Goal: Find specific page/section: Find specific page/section

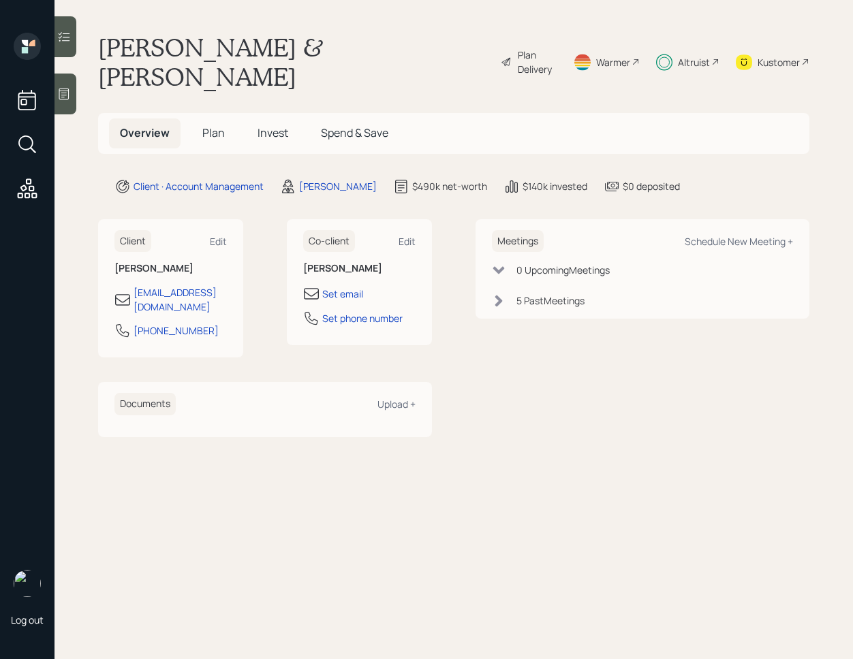
click at [74, 39] on div at bounding box center [65, 36] width 22 height 41
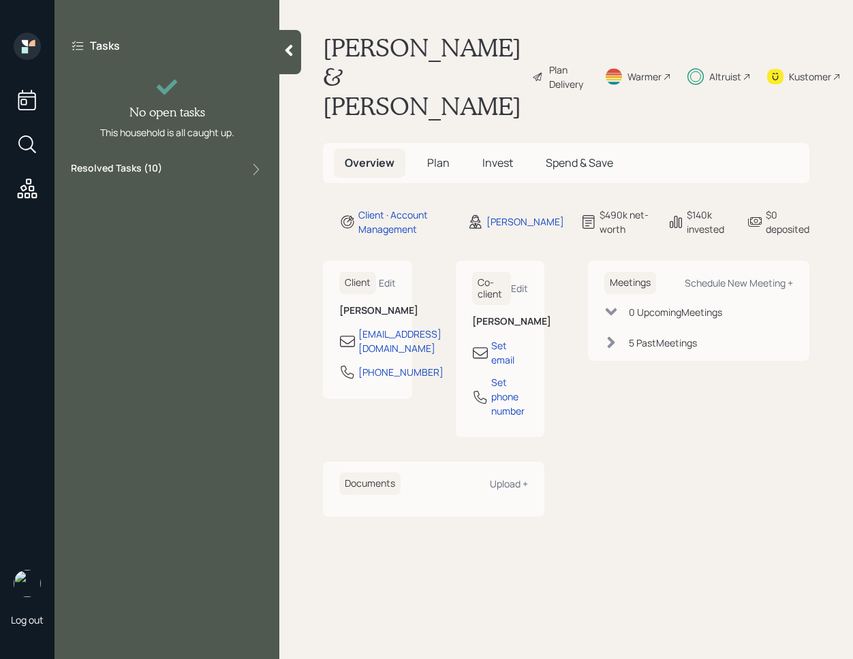
click at [207, 171] on div "Resolved Tasks ( 10 )" at bounding box center [167, 169] width 192 height 16
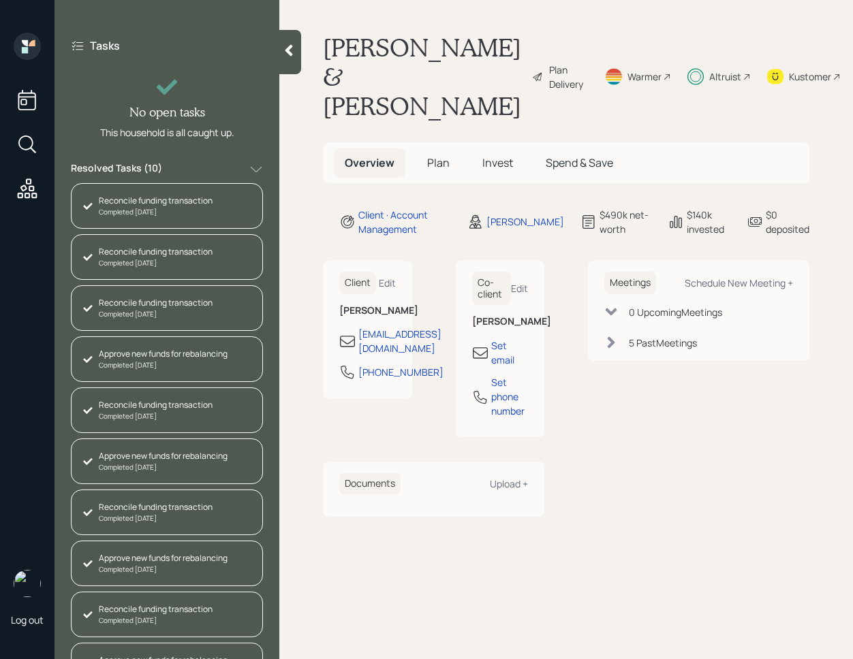
scroll to position [35, 0]
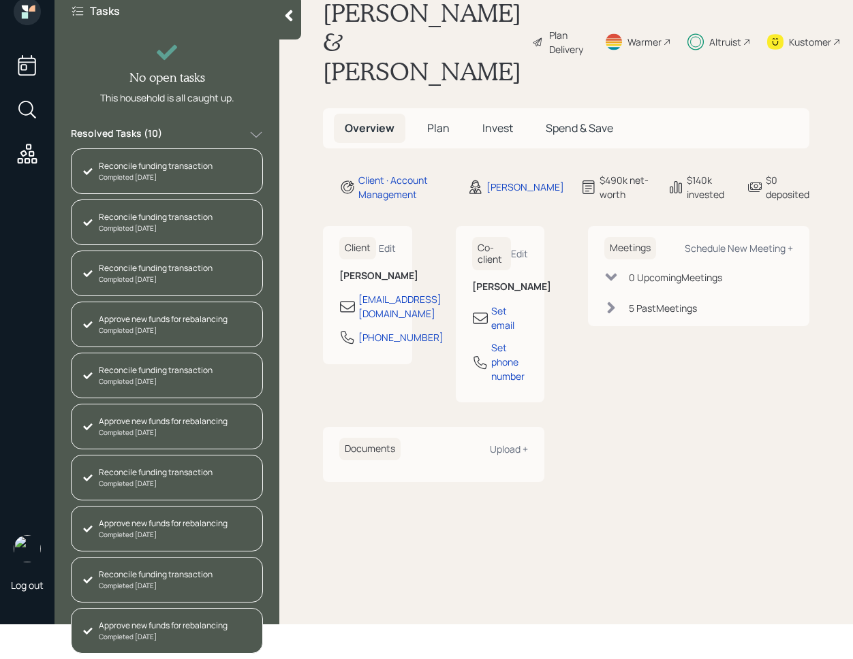
click at [296, 33] on div at bounding box center [290, 17] width 22 height 44
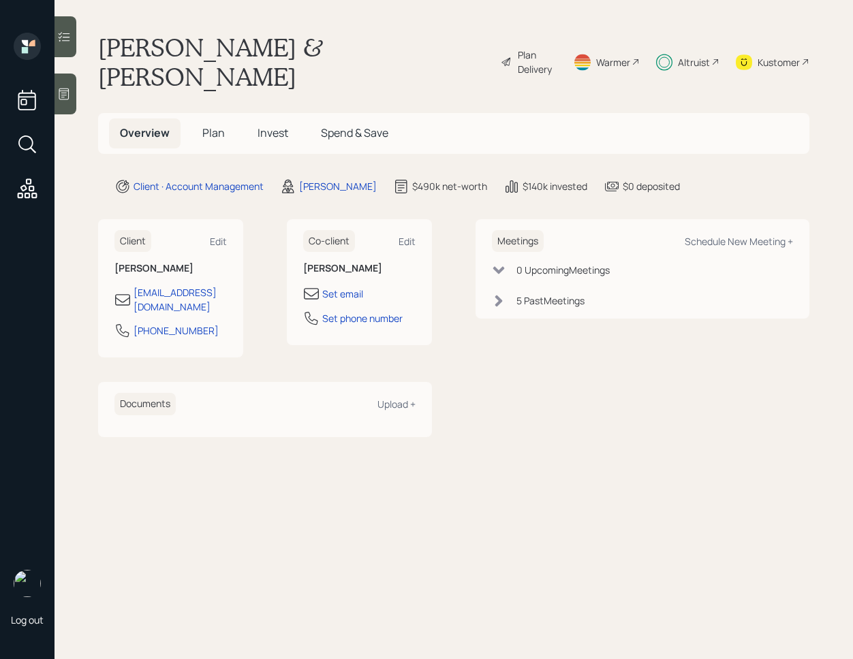
scroll to position [0, 0]
click at [280, 125] on span "Invest" at bounding box center [272, 132] width 31 height 15
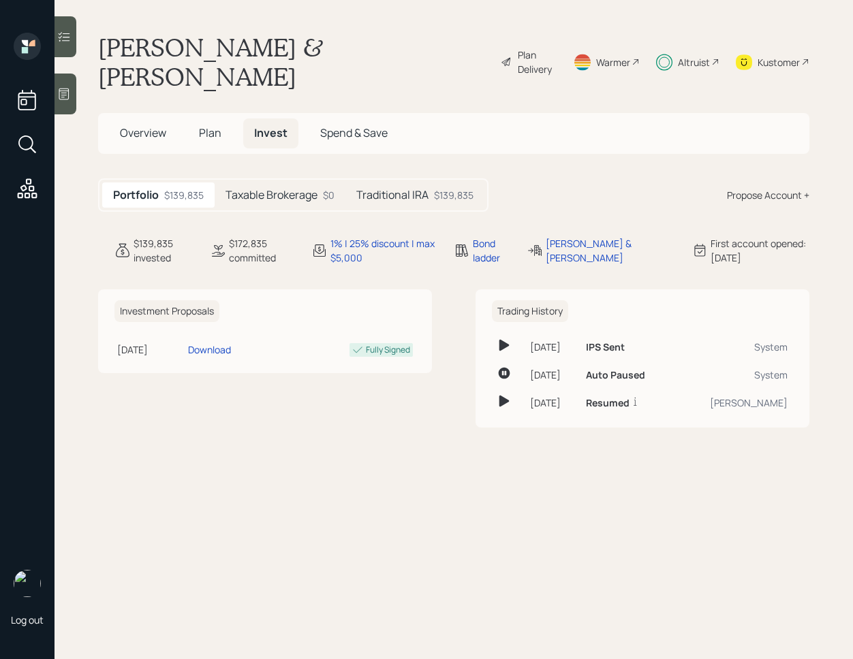
click at [379, 183] on div "Traditional IRA $139,835" at bounding box center [414, 195] width 139 height 25
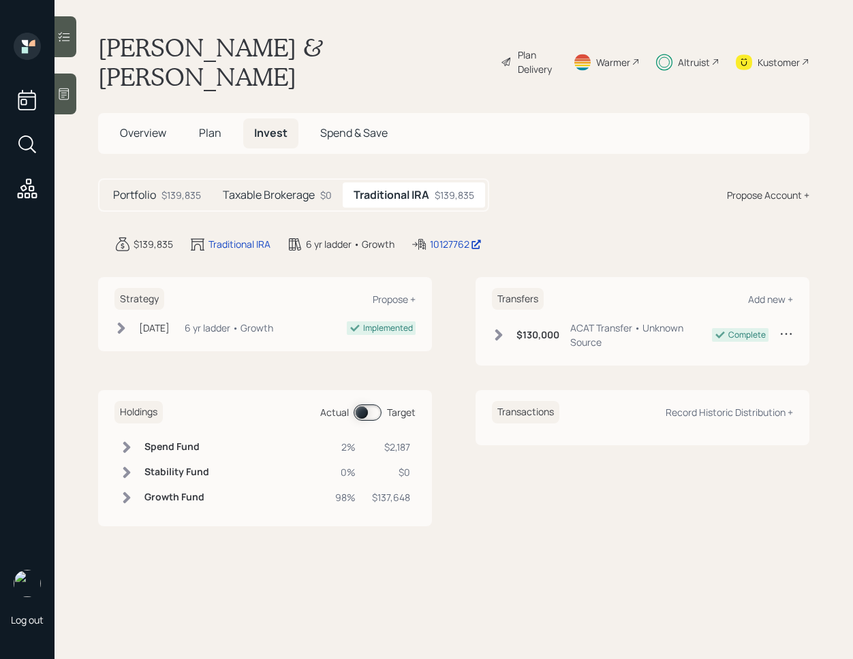
click at [363, 405] on span at bounding box center [367, 413] width 28 height 16
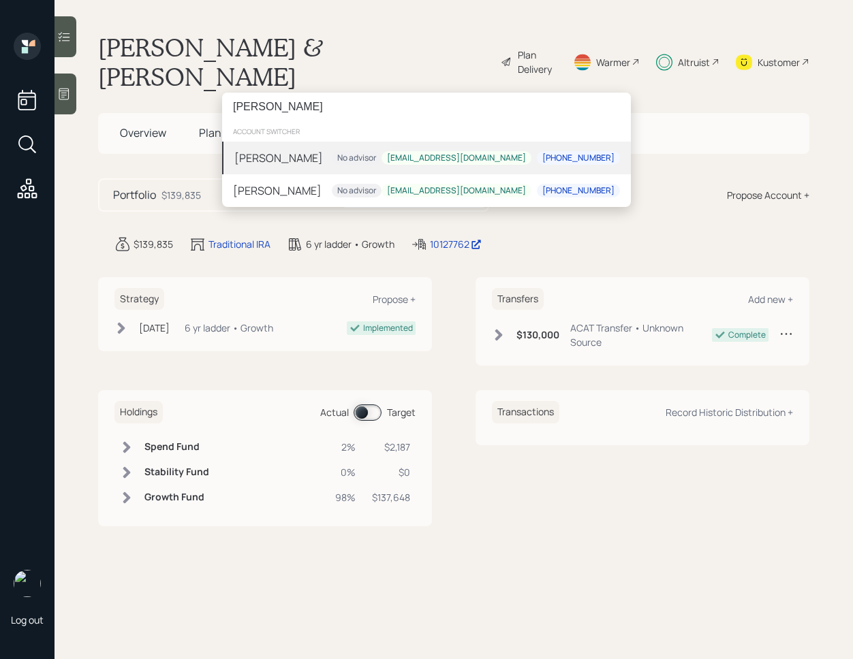
paste input "[PERSON_NAME][DEMOGRAPHIC_DATA]"
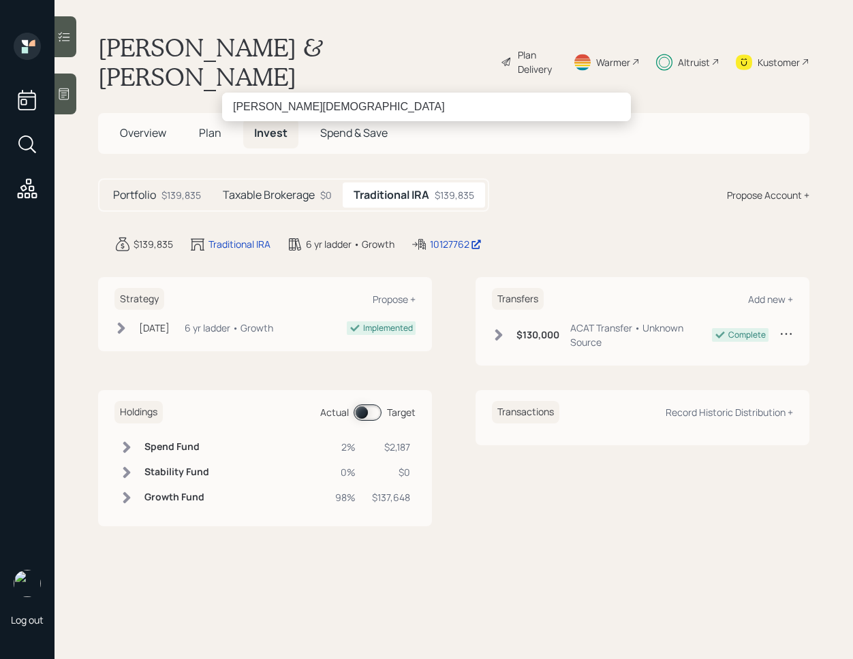
type input "[PERSON_NAME][DEMOGRAPHIC_DATA]"
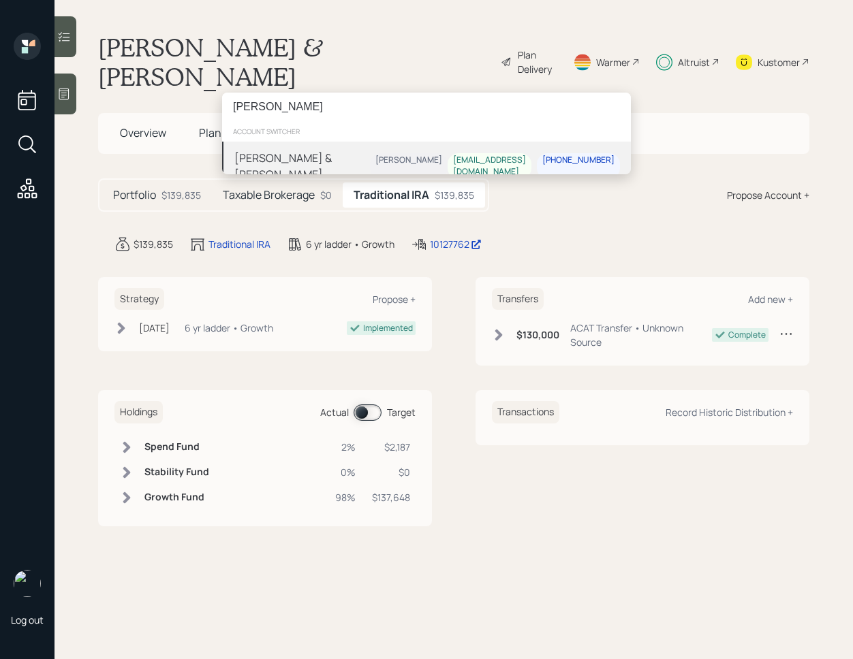
type input "[PERSON_NAME]"
click at [360, 155] on div "[PERSON_NAME] & [PERSON_NAME] [PERSON_NAME] [EMAIL_ADDRESS][DOMAIN_NAME] [PHONE…" at bounding box center [426, 166] width 409 height 49
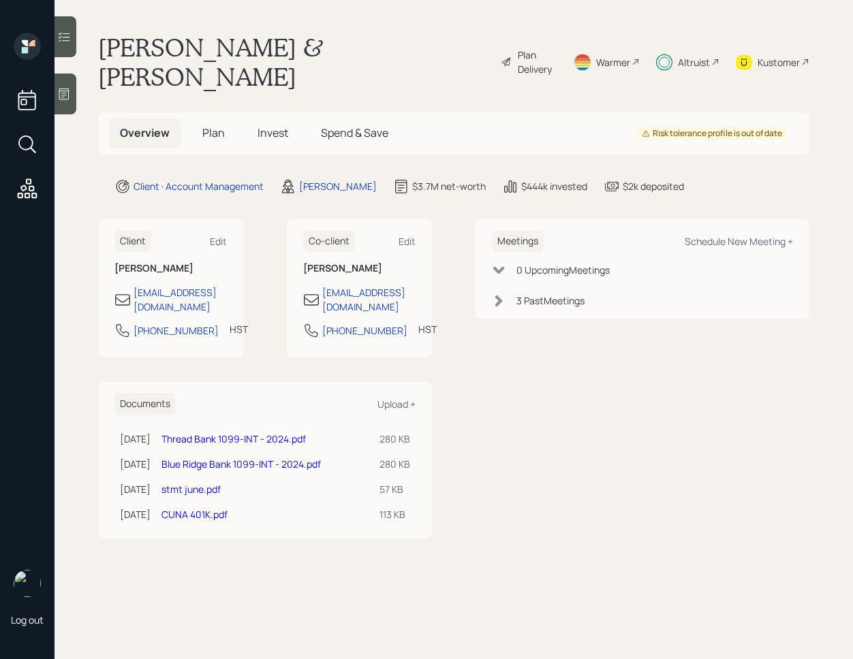
click at [76, 45] on div at bounding box center [65, 36] width 22 height 41
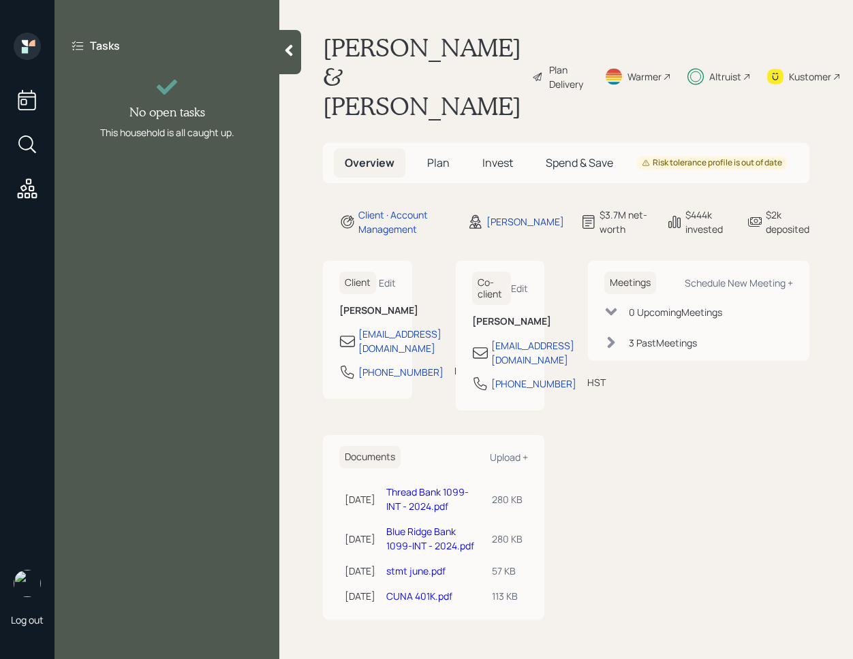
click at [292, 42] on div at bounding box center [290, 52] width 22 height 44
